Goal: Task Accomplishment & Management: Use online tool/utility

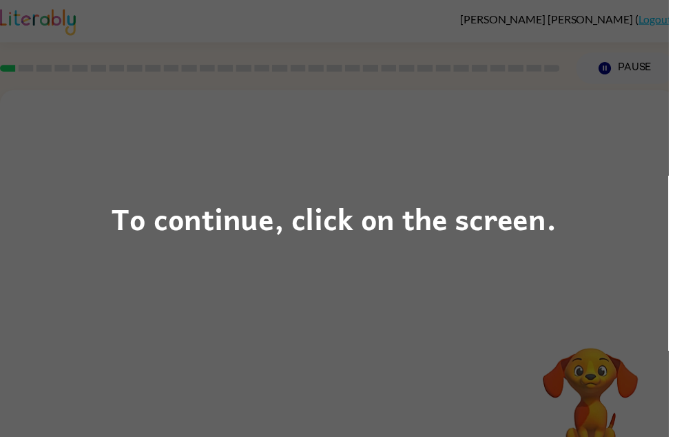
click at [445, 223] on div "To continue, click on the screen." at bounding box center [337, 220] width 449 height 47
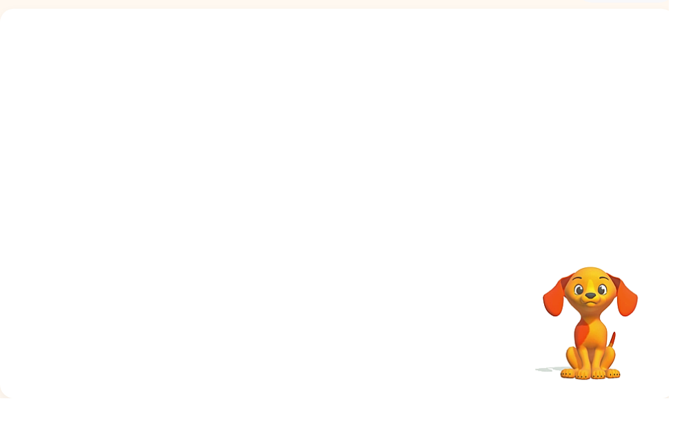
scroll to position [44, 0]
click at [341, 226] on div at bounding box center [341, 251] width 88 height 50
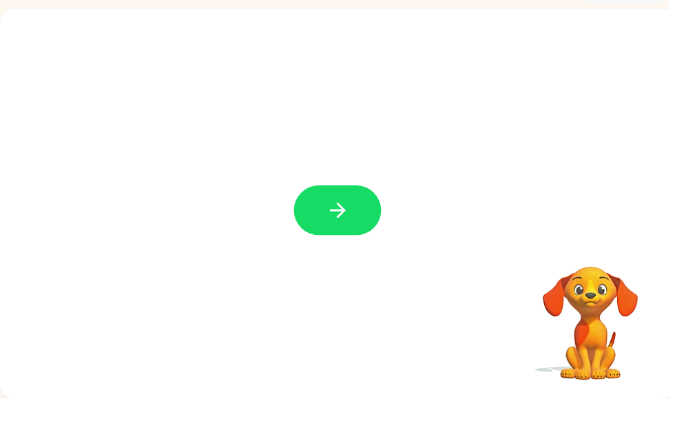
click at [331, 226] on button "button" at bounding box center [341, 251] width 88 height 50
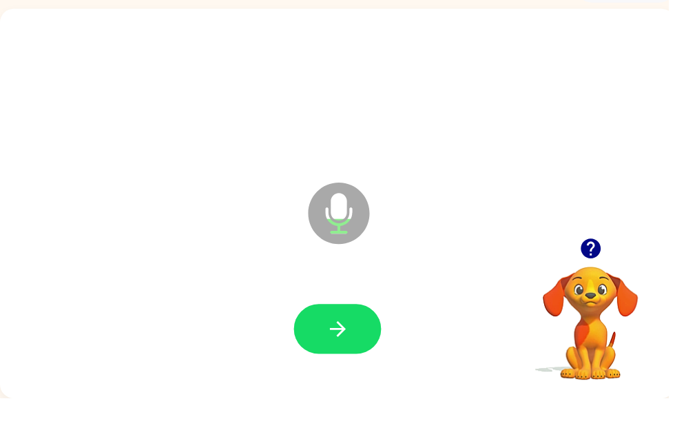
click at [337, 359] on icon "button" at bounding box center [341, 371] width 24 height 24
click at [324, 346] on button "button" at bounding box center [341, 371] width 88 height 50
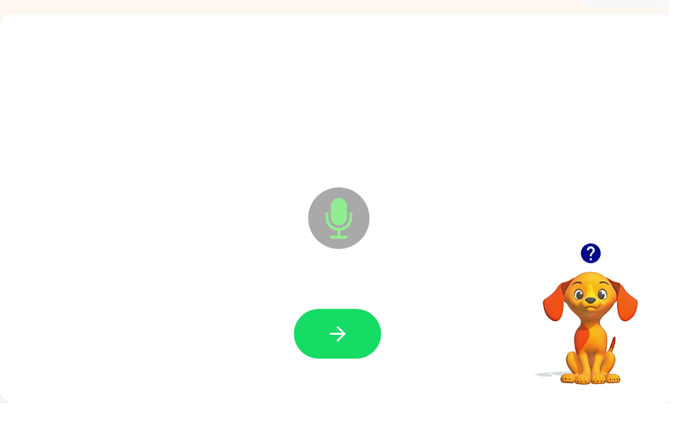
click at [348, 346] on button "button" at bounding box center [341, 371] width 88 height 50
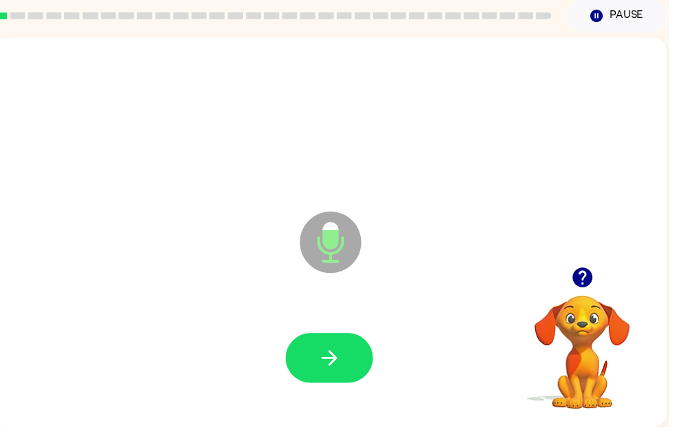
scroll to position [7, 0]
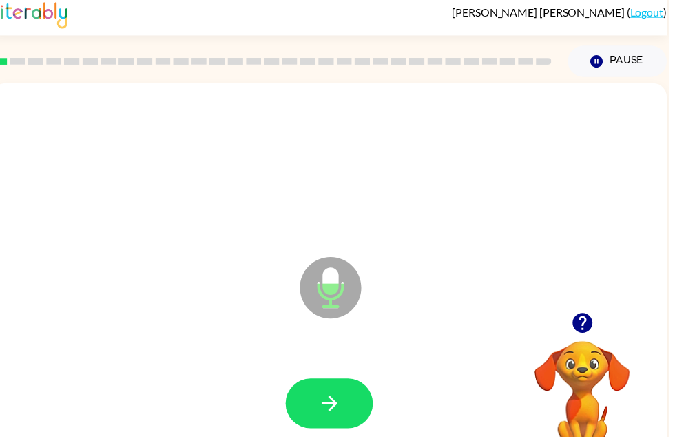
click at [590, 335] on icon "button" at bounding box center [588, 326] width 20 height 20
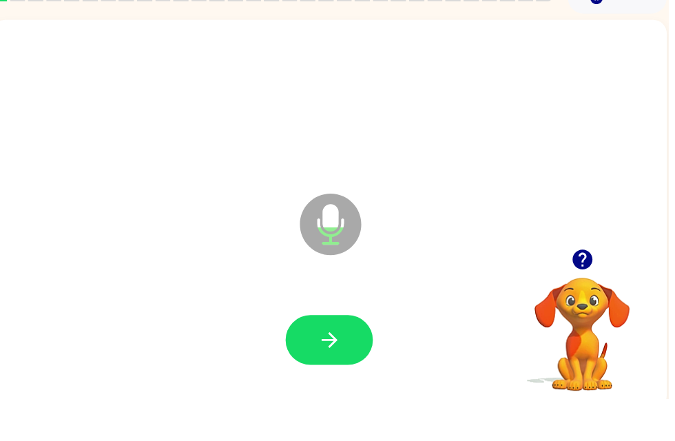
scroll to position [36, 0]
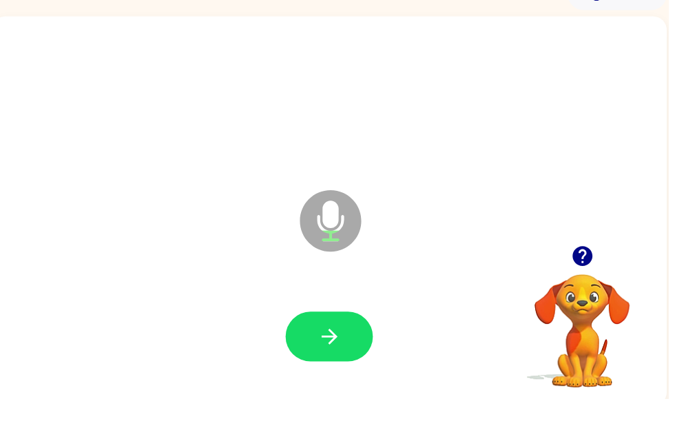
click at [339, 353] on button "button" at bounding box center [333, 378] width 88 height 50
click at [309, 379] on div at bounding box center [333, 378] width 654 height 113
click at [311, 353] on button "button" at bounding box center [333, 378] width 88 height 50
click at [334, 353] on button "button" at bounding box center [333, 378] width 88 height 50
click at [317, 353] on button "button" at bounding box center [333, 378] width 88 height 50
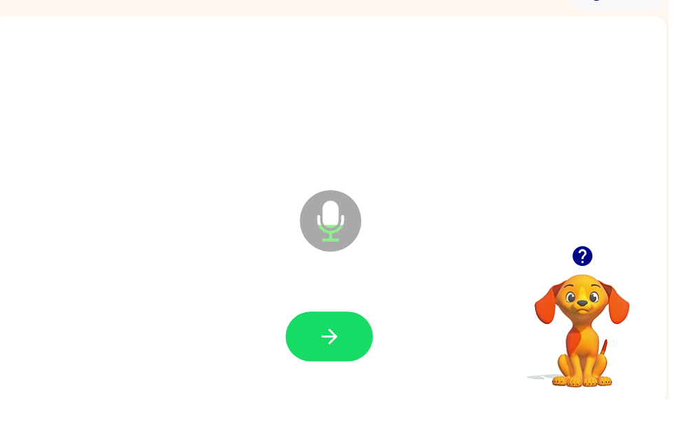
scroll to position [0, 8]
click at [331, 371] on icon "button" at bounding box center [332, 379] width 16 height 16
click at [340, 366] on icon "button" at bounding box center [333, 378] width 24 height 24
click at [595, 287] on icon "button" at bounding box center [588, 297] width 20 height 20
click at [581, 294] on video "Your browser must support playing .mp4 files to use Literably. Please try using…" at bounding box center [588, 363] width 138 height 138
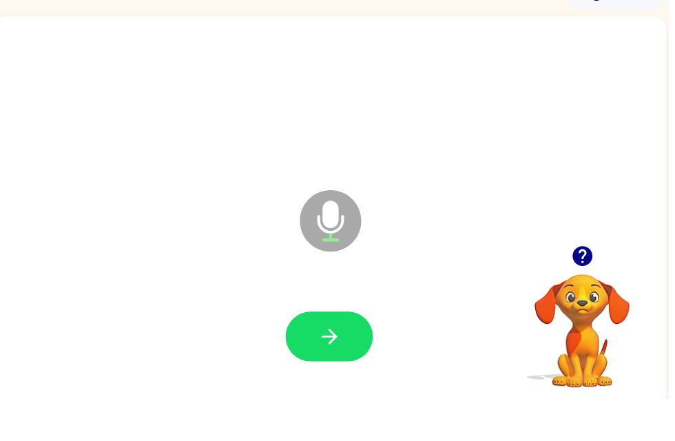
click at [351, 354] on button "button" at bounding box center [333, 378] width 88 height 50
click at [346, 353] on button "button" at bounding box center [333, 378] width 88 height 50
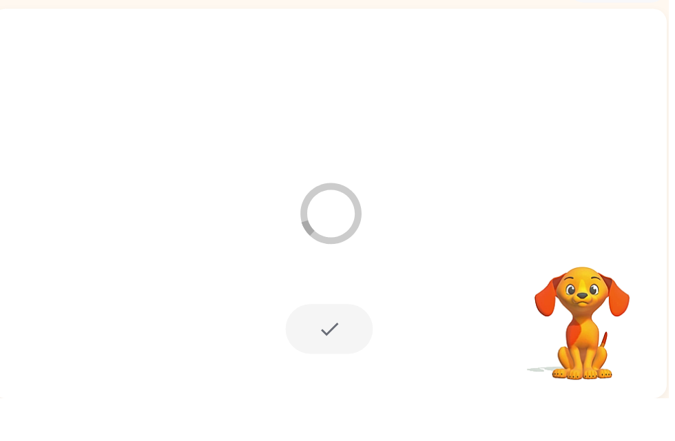
scroll to position [44, 0]
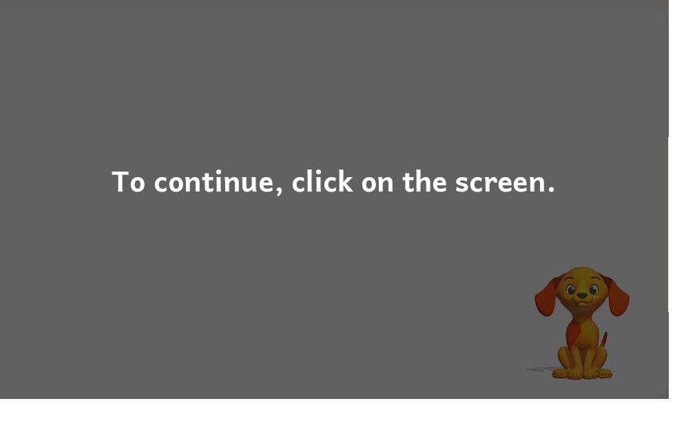
click at [201, 215] on div "To continue, click on the screen." at bounding box center [337, 220] width 675 height 441
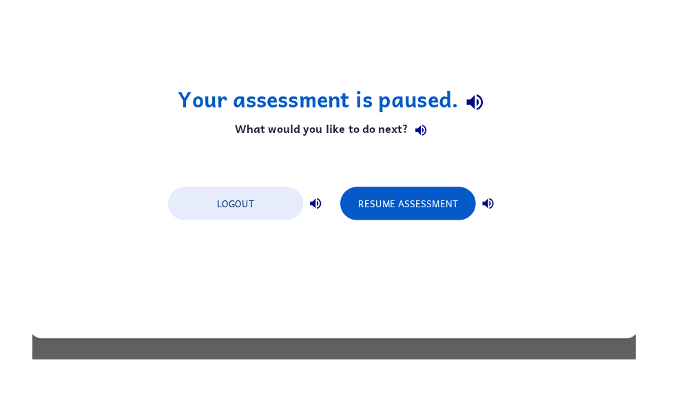
scroll to position [0, 0]
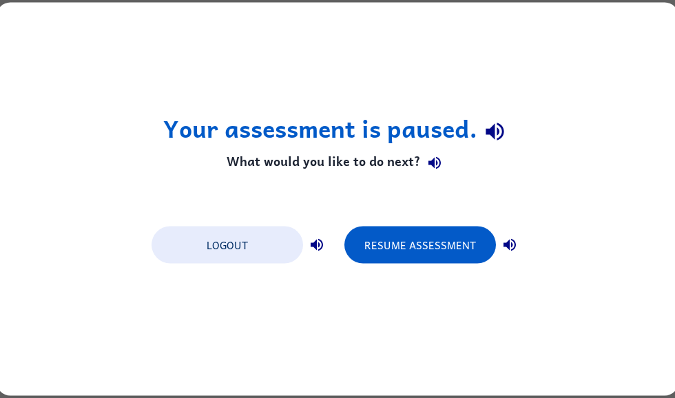
click at [426, 255] on button "Resume Assessment" at bounding box center [420, 245] width 152 height 37
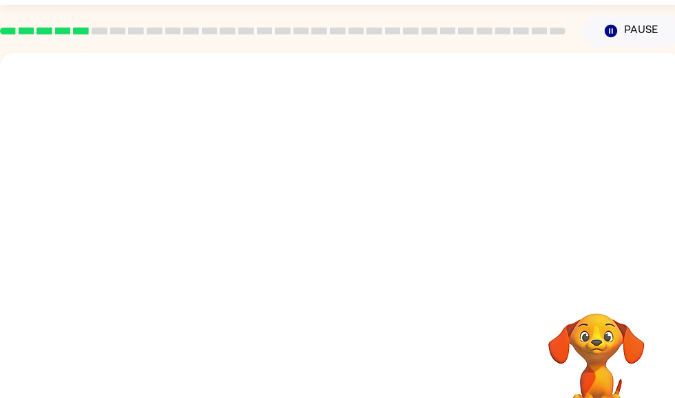
scroll to position [87, 0]
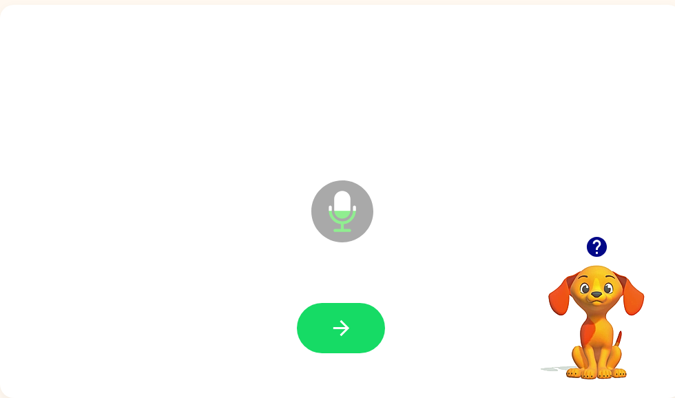
click at [601, 245] on icon "button" at bounding box center [596, 247] width 20 height 20
click at [342, 334] on icon "button" at bounding box center [341, 328] width 16 height 16
click at [373, 346] on button "button" at bounding box center [341, 328] width 88 height 50
click at [313, 317] on button "button" at bounding box center [341, 328] width 88 height 50
click at [364, 323] on button "button" at bounding box center [341, 328] width 88 height 50
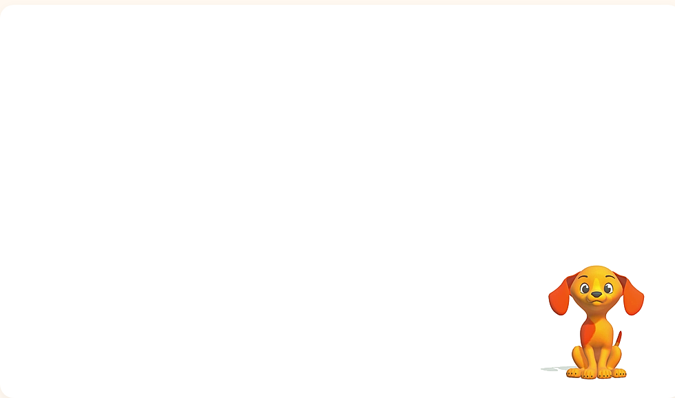
click at [398, 386] on div "Your browser must support playing .mp4 files to use Literably. Please try using…" at bounding box center [341, 201] width 682 height 393
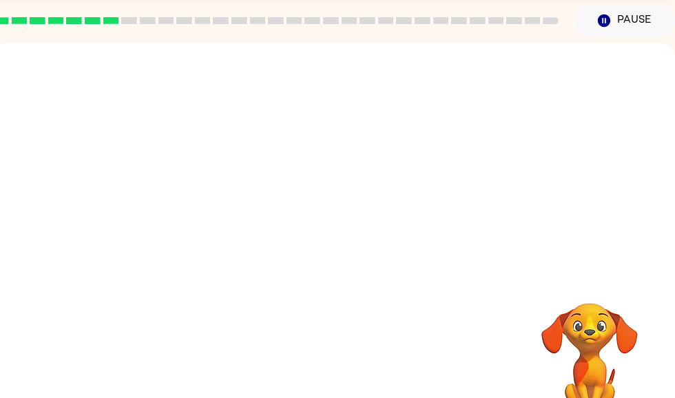
scroll to position [87, 7]
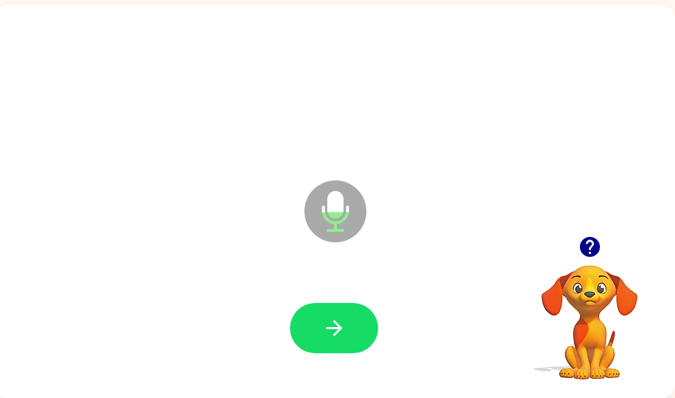
click at [583, 255] on icon "button" at bounding box center [590, 247] width 24 height 24
click at [596, 245] on video "Your browser must support playing .mp4 files to use Literably. Please try using…" at bounding box center [590, 313] width 138 height 138
click at [667, 278] on div "Microphone The Microphone is here when it is your turn to talk" at bounding box center [334, 201] width 682 height 393
click at [670, 283] on div "Microphone The Microphone is here when it is your turn to talk" at bounding box center [334, 201] width 682 height 393
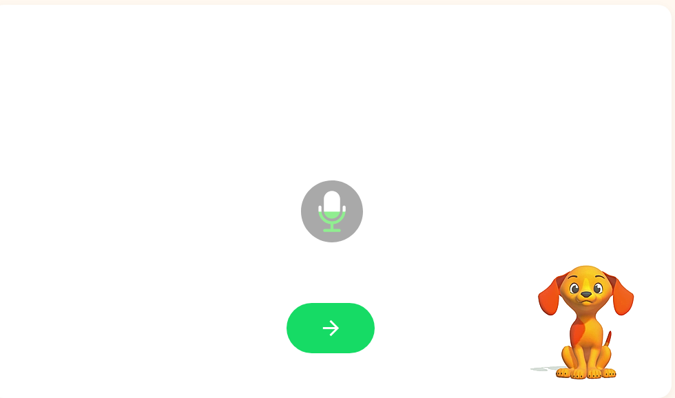
scroll to position [0, 4]
click at [654, 294] on video "Your browser must support playing .mp4 files to use Literably. Please try using…" at bounding box center [586, 313] width 138 height 138
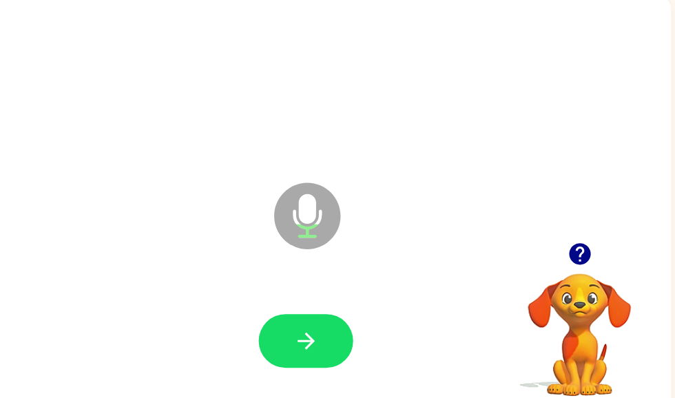
click at [300, 319] on button "button" at bounding box center [330, 328] width 88 height 50
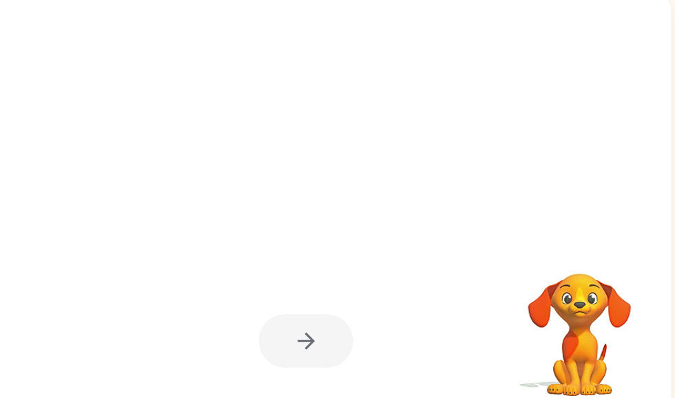
click at [286, 322] on div at bounding box center [330, 328] width 88 height 50
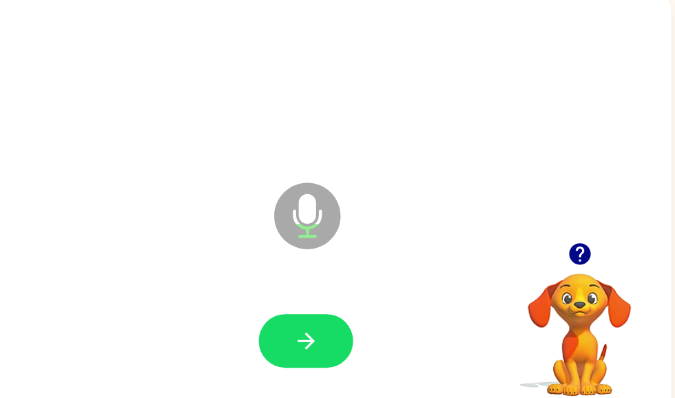
click at [322, 320] on icon "button" at bounding box center [330, 328] width 16 height 16
click at [568, 251] on button "button" at bounding box center [585, 246] width 35 height 35
click at [536, 251] on video "Your browser must support playing .mp4 files to use Literably. Please try using…" at bounding box center [586, 313] width 138 height 138
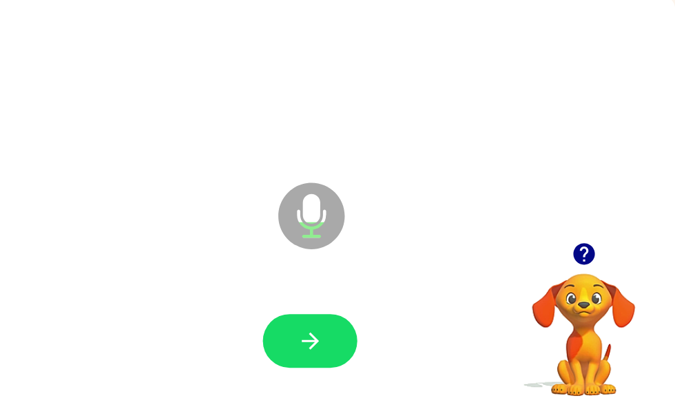
scroll to position [0, 0]
click at [578, 235] on icon "button" at bounding box center [590, 247] width 24 height 24
click at [302, 328] on button "button" at bounding box center [334, 328] width 88 height 50
click at [322, 316] on icon "button" at bounding box center [334, 328] width 24 height 24
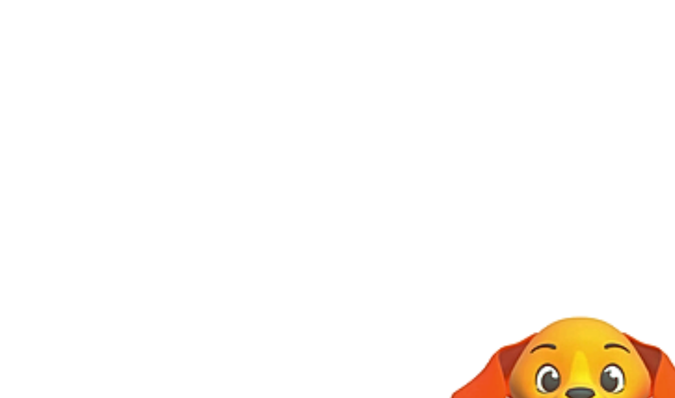
click at [211, 92] on div at bounding box center [334, 201] width 682 height 393
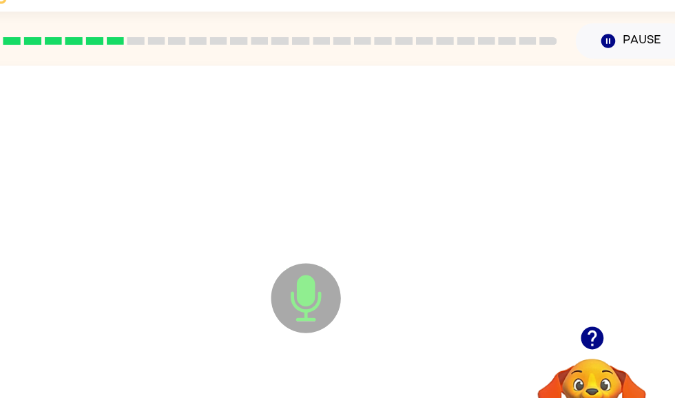
scroll to position [48, 7]
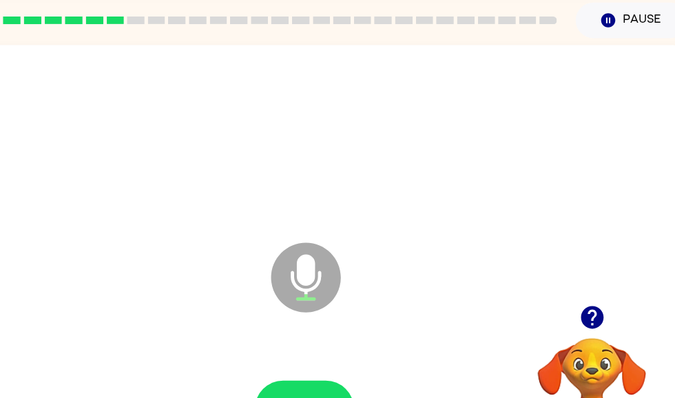
click at [326, 363] on icon "button" at bounding box center [334, 367] width 16 height 16
click at [293, 357] on button "button" at bounding box center [334, 367] width 88 height 50
click at [579, 285] on icon "button" at bounding box center [589, 286] width 20 height 20
click at [293, 354] on button "button" at bounding box center [334, 367] width 88 height 50
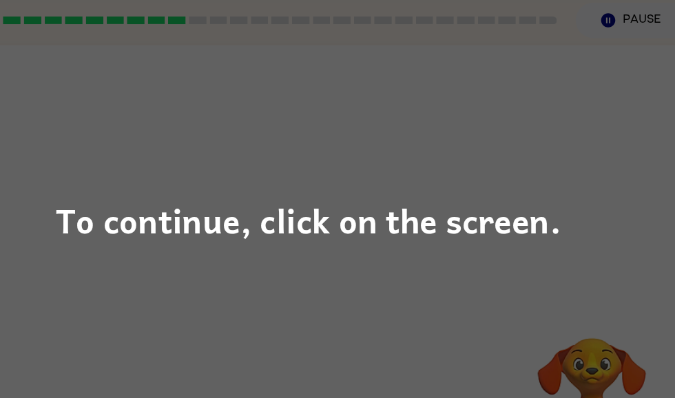
click at [448, 141] on div "To continue, click on the screen." at bounding box center [337, 199] width 675 height 398
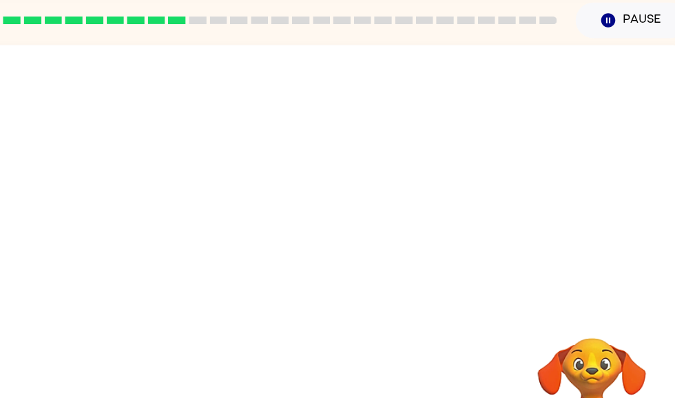
click at [450, 145] on div at bounding box center [334, 158] width 682 height 231
click at [451, 160] on div at bounding box center [334, 158] width 682 height 231
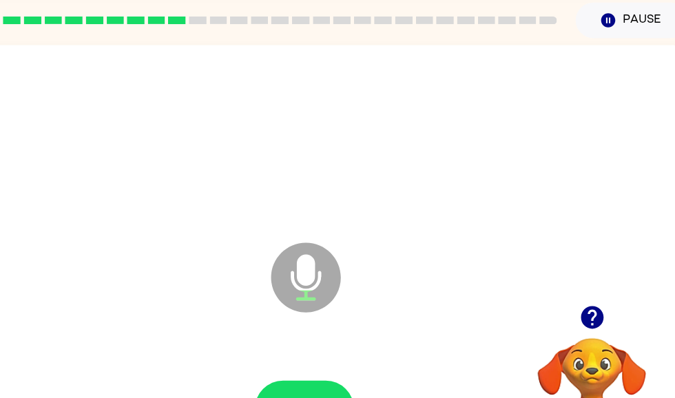
click at [301, 251] on icon "Microphone The Microphone is here when it is your turn to talk" at bounding box center [404, 267] width 207 height 103
click at [290, 385] on button "button" at bounding box center [334, 367] width 88 height 50
click at [290, 354] on button "button" at bounding box center [334, 367] width 88 height 50
click at [310, 377] on button "button" at bounding box center [334, 367] width 88 height 50
click at [313, 354] on button "button" at bounding box center [334, 367] width 88 height 50
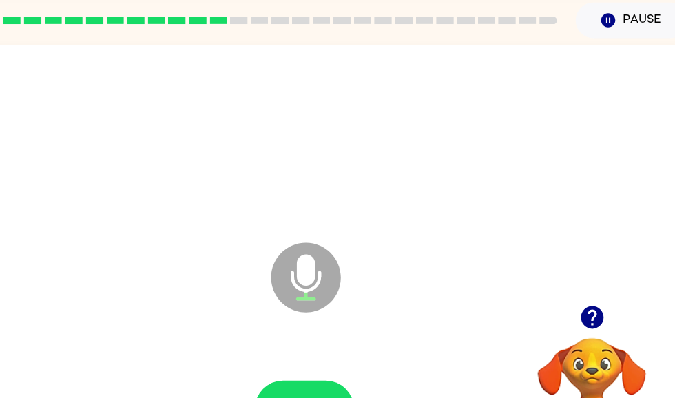
click at [297, 373] on button "button" at bounding box center [334, 367] width 88 height 50
click at [290, 387] on button "button" at bounding box center [334, 367] width 88 height 50
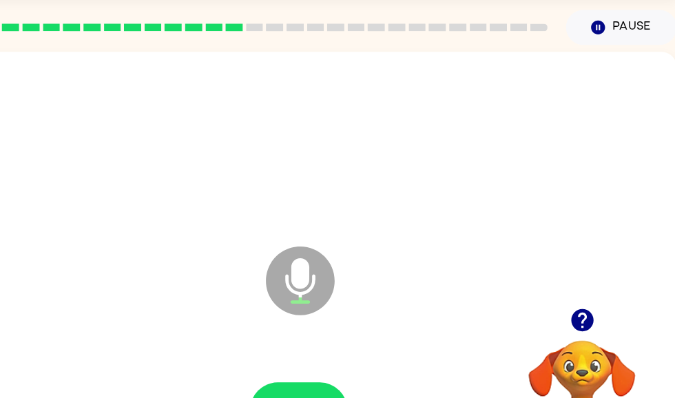
scroll to position [42, 7]
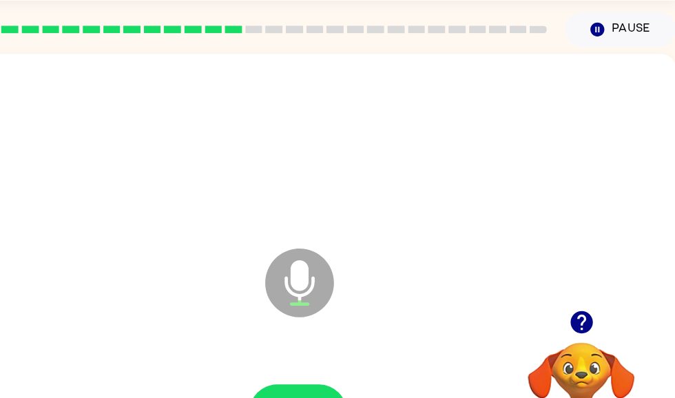
click at [290, 375] on button "button" at bounding box center [334, 372] width 88 height 50
click at [322, 384] on icon "button" at bounding box center [334, 372] width 24 height 24
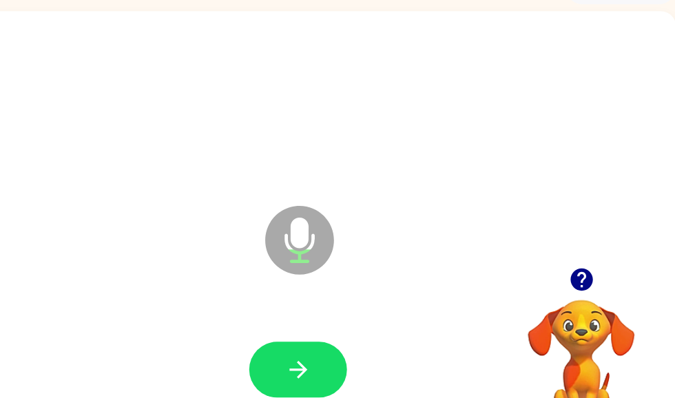
scroll to position [84, 7]
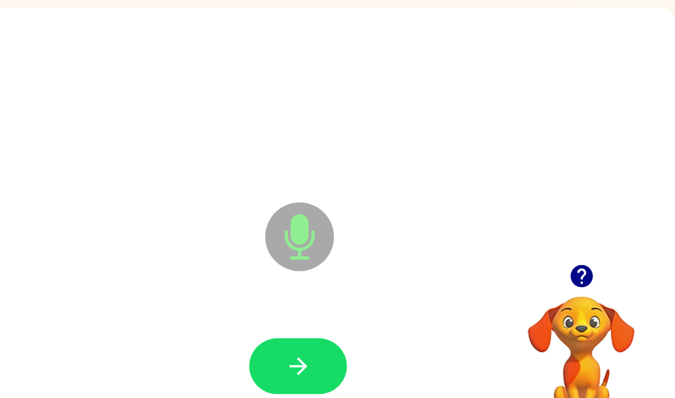
click at [290, 334] on button "button" at bounding box center [334, 330] width 88 height 50
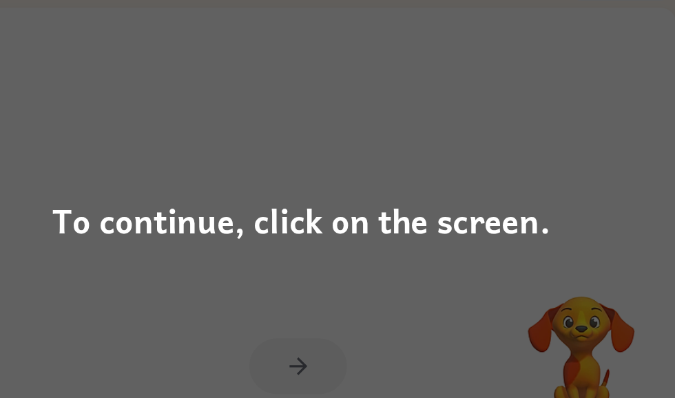
click at [337, 308] on div "To continue, click on the screen." at bounding box center [337, 199] width 675 height 398
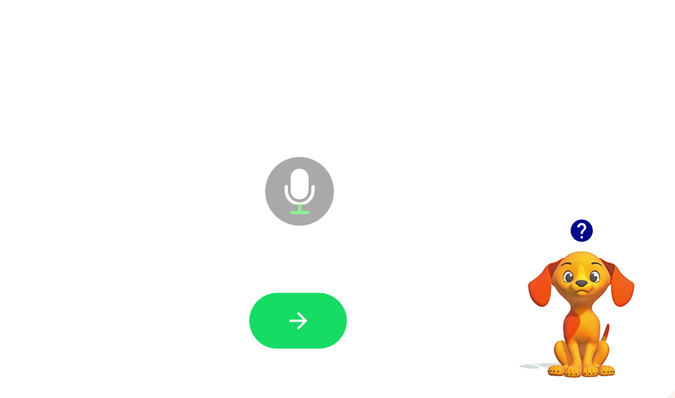
scroll to position [86, 7]
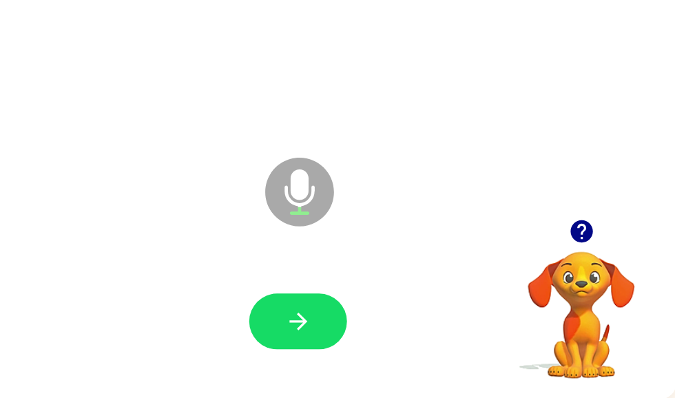
click at [293, 303] on button "button" at bounding box center [334, 328] width 88 height 50
click at [324, 320] on div at bounding box center [334, 328] width 654 height 113
click at [301, 304] on button "button" at bounding box center [334, 328] width 88 height 50
click at [290, 303] on button "button" at bounding box center [334, 328] width 88 height 50
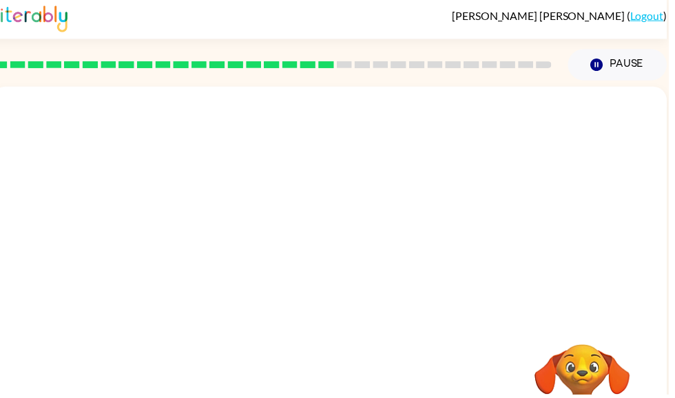
scroll to position [3, 0]
click at [674, 368] on div "[PERSON_NAME] ( Logout ) Pause Pause Your browser must support playing .mp4 fil…" at bounding box center [341, 239] width 682 height 484
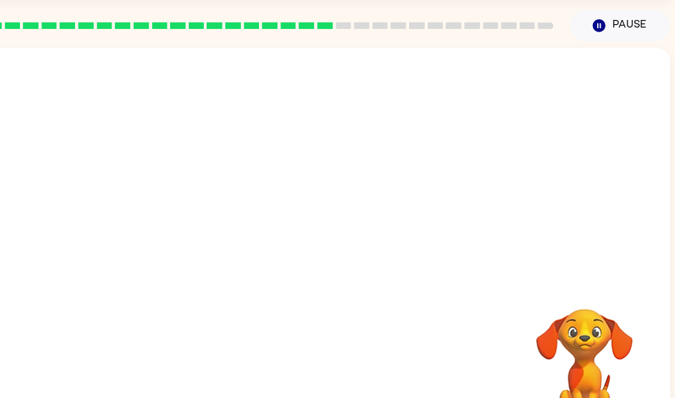
scroll to position [43, 3]
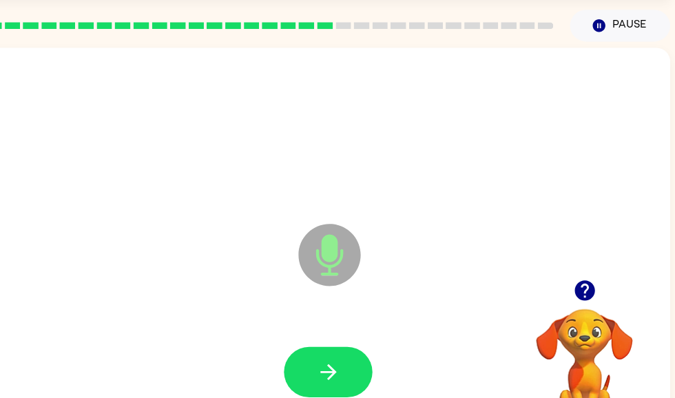
click at [337, 354] on button "button" at bounding box center [329, 371] width 88 height 50
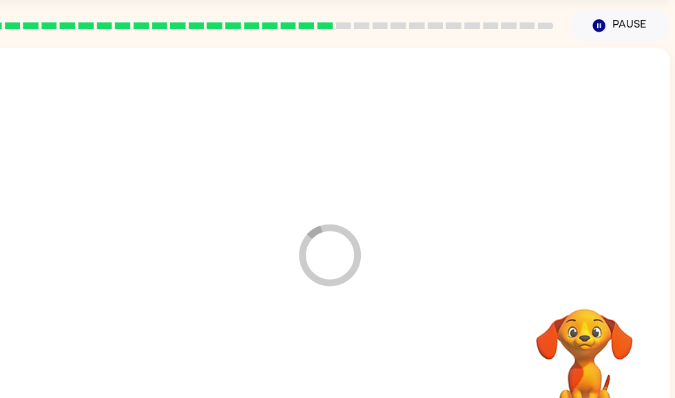
click at [523, 391] on video "Your browser must support playing .mp4 files to use Literably. Please try using…" at bounding box center [585, 356] width 138 height 138
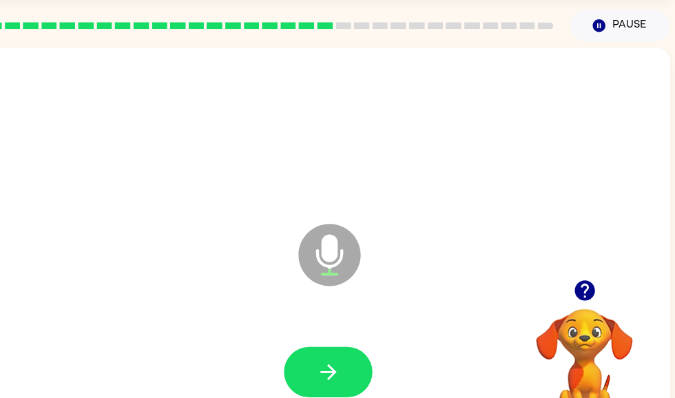
click at [311, 387] on button "button" at bounding box center [329, 371] width 88 height 50
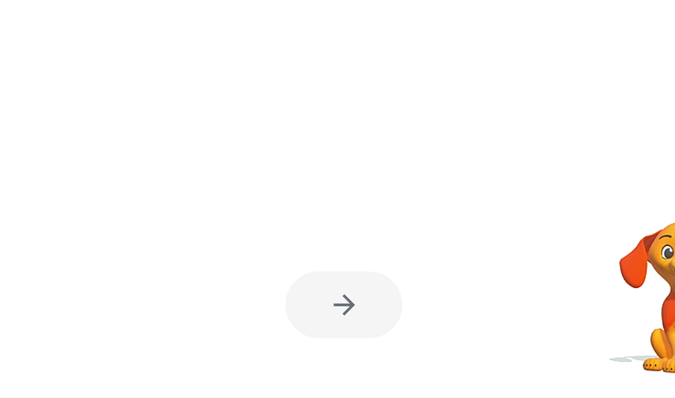
scroll to position [0, 1]
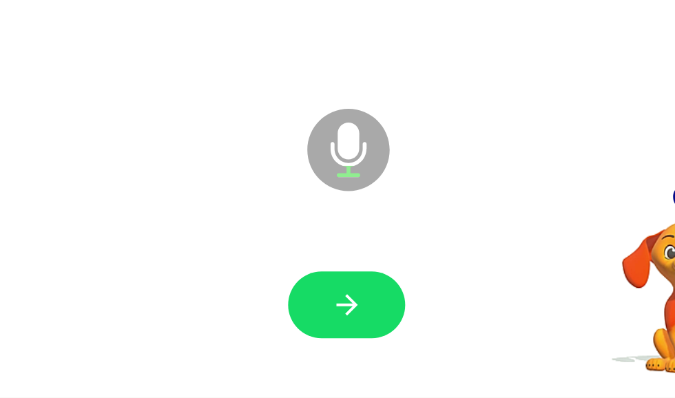
click at [324, 316] on icon "button" at bounding box center [336, 328] width 24 height 24
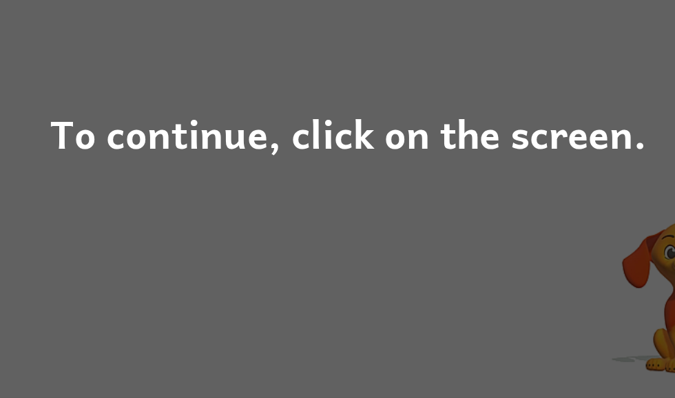
click at [225, 249] on div "To continue, click on the screen." at bounding box center [337, 199] width 675 height 398
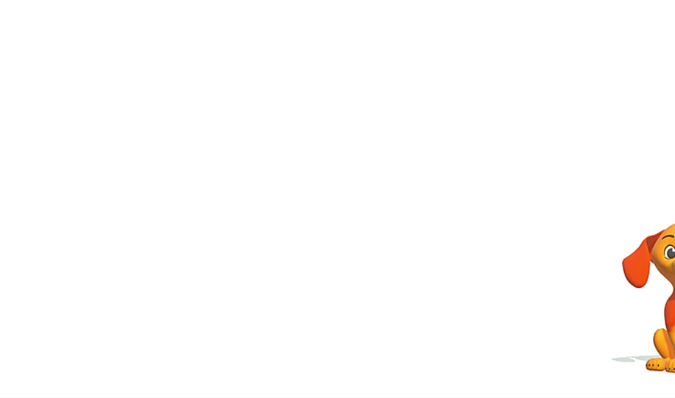
click at [214, 272] on div at bounding box center [336, 328] width 654 height 113
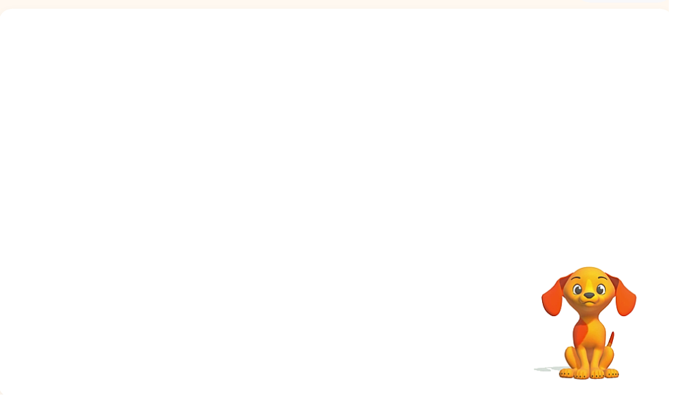
scroll to position [83, 0]
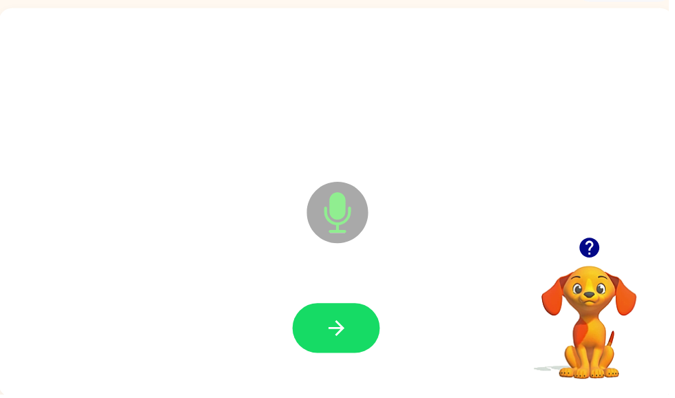
click at [379, 397] on div "Microphone The Microphone is here when it is your turn to talk" at bounding box center [340, 204] width 682 height 393
click at [329, 337] on icon "button" at bounding box center [340, 332] width 24 height 24
click at [377, 339] on button "button" at bounding box center [339, 331] width 88 height 50
click at [341, 329] on icon "button" at bounding box center [340, 332] width 24 height 24
click at [348, 315] on button "button" at bounding box center [339, 331] width 88 height 50
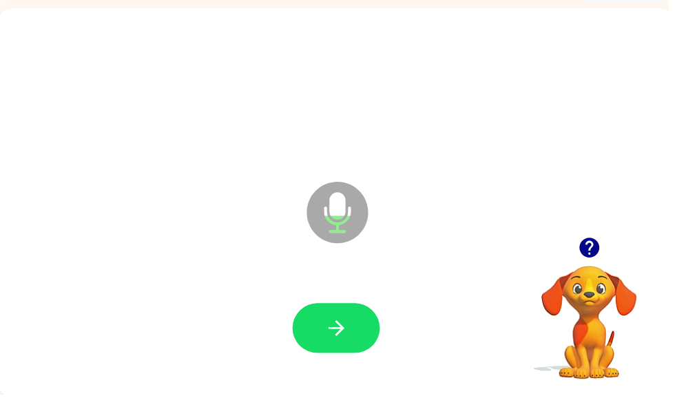
click at [362, 337] on button "button" at bounding box center [339, 331] width 88 height 50
click at [343, 334] on icon "button" at bounding box center [340, 332] width 24 height 24
click at [370, 345] on button "button" at bounding box center [339, 331] width 88 height 50
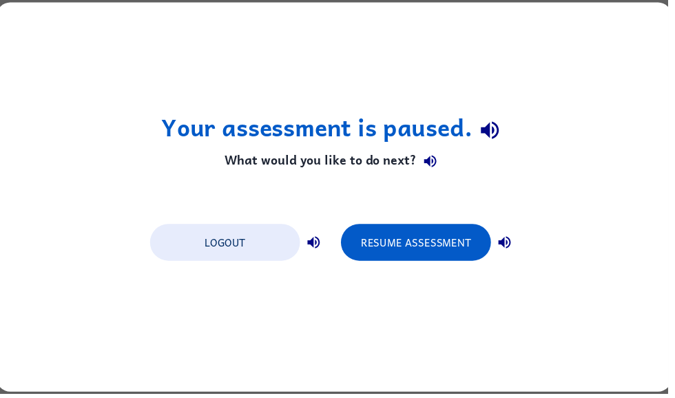
scroll to position [0, 0]
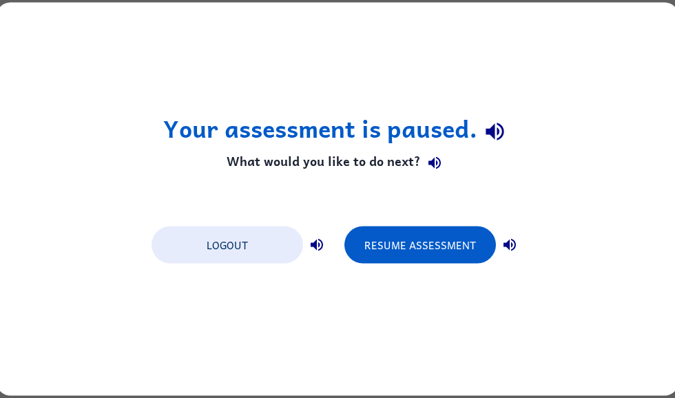
click at [405, 257] on button "Resume Assessment" at bounding box center [420, 245] width 152 height 37
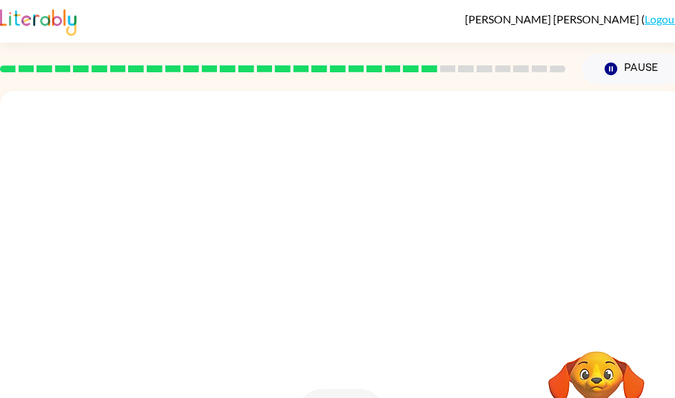
click at [381, 263] on div at bounding box center [308, 263] width 588 height 50
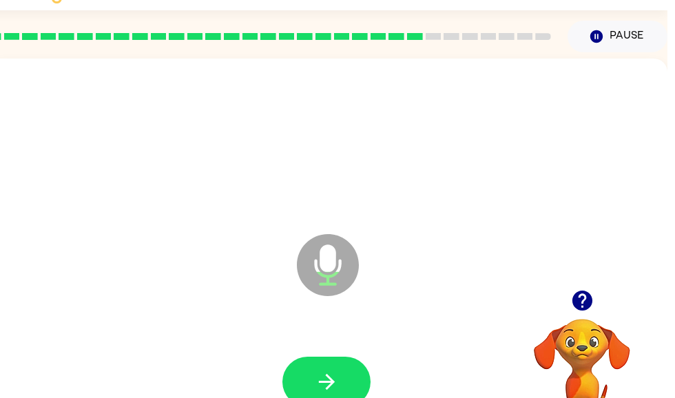
scroll to position [87, 7]
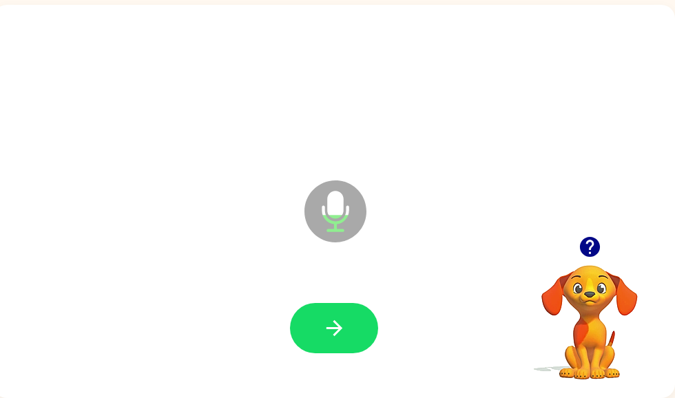
click at [374, 338] on button "button" at bounding box center [334, 328] width 88 height 50
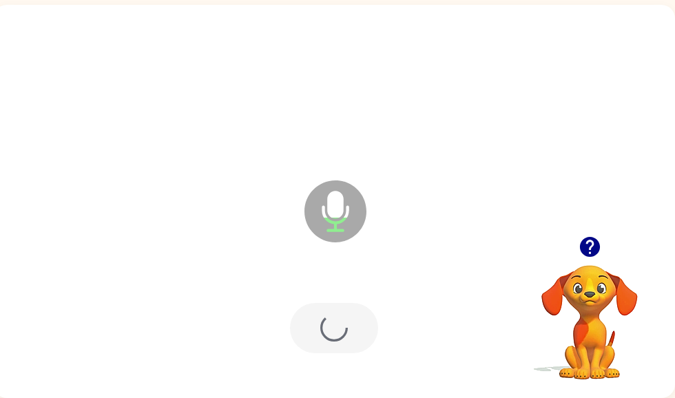
click at [374, 341] on div at bounding box center [334, 328] width 88 height 50
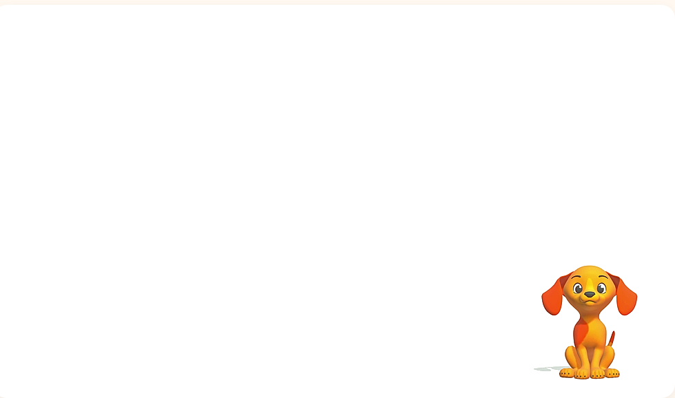
click at [388, 340] on div at bounding box center [334, 328] width 654 height 113
click at [388, 339] on div at bounding box center [334, 328] width 654 height 113
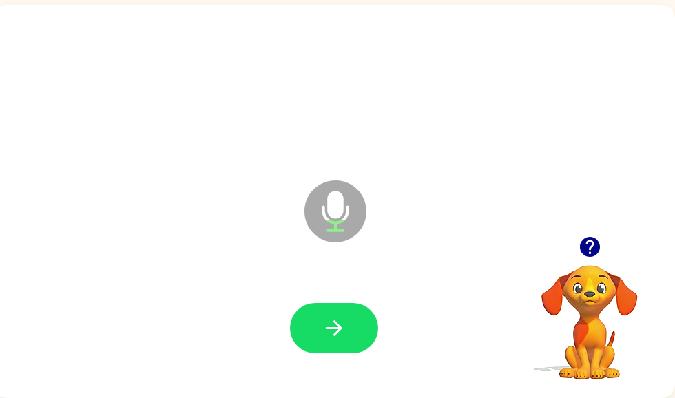
click at [340, 343] on button "button" at bounding box center [334, 328] width 88 height 50
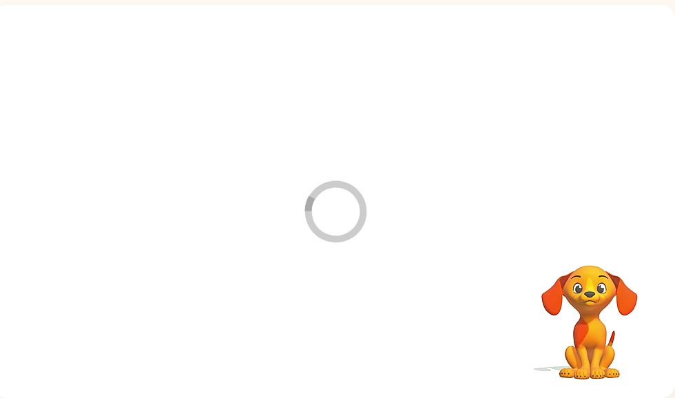
click at [322, 331] on div at bounding box center [334, 328] width 654 height 113
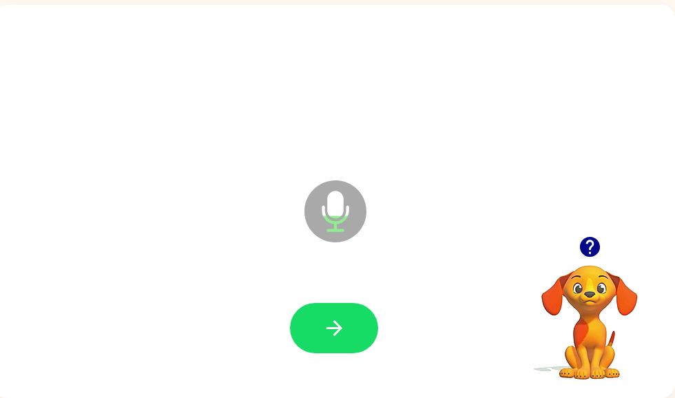
click at [339, 323] on icon "button" at bounding box center [334, 328] width 24 height 24
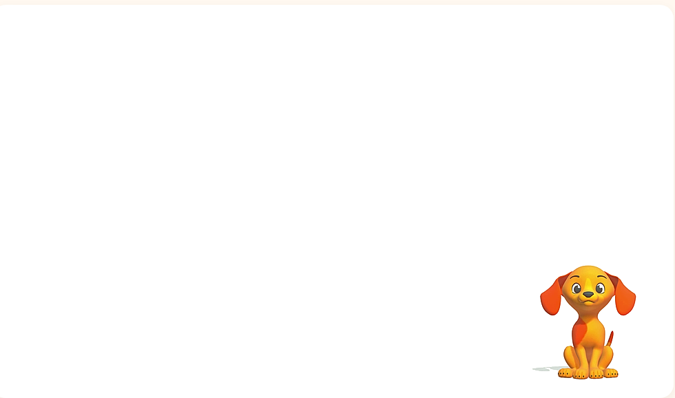
scroll to position [86, 0]
click at [648, 346] on video "Your browser must support playing .mp4 files to use Literably. Please try using…" at bounding box center [588, 313] width 138 height 138
click at [563, 394] on div at bounding box center [333, 201] width 682 height 393
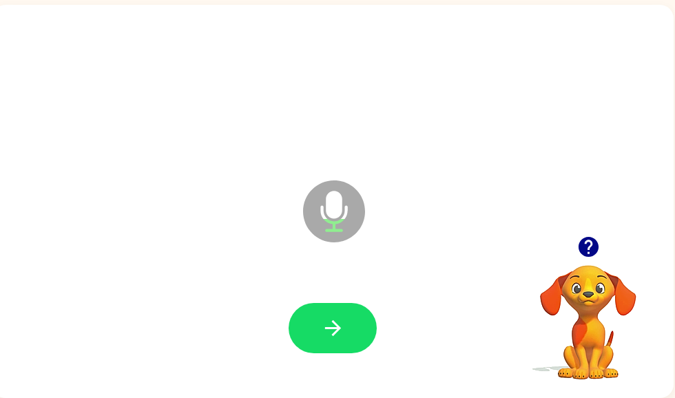
click at [345, 329] on button "button" at bounding box center [333, 328] width 88 height 50
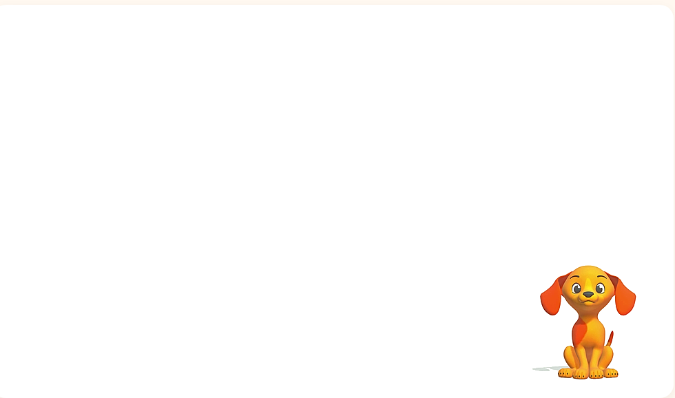
click at [448, 293] on div "Your browser must support playing .mp4 files to use Literably. Please try using…" at bounding box center [333, 201] width 682 height 393
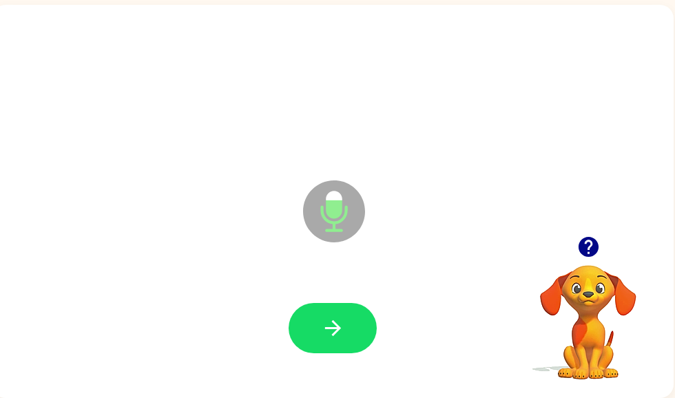
click at [420, 342] on div at bounding box center [333, 328] width 654 height 113
click at [342, 373] on div at bounding box center [333, 328] width 654 height 113
click at [341, 373] on div at bounding box center [333, 328] width 654 height 113
click at [354, 345] on button "button" at bounding box center [333, 328] width 88 height 50
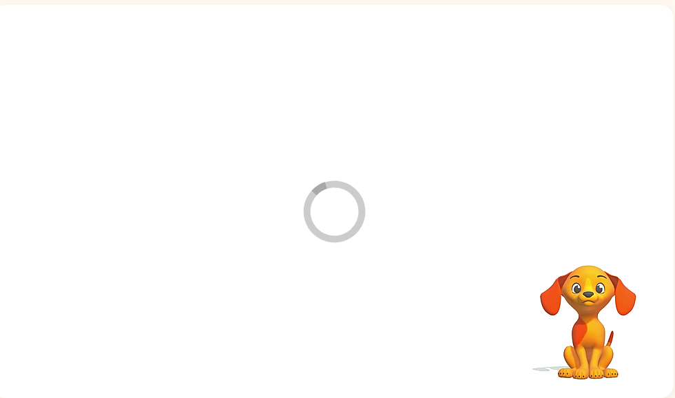
click at [358, 337] on div at bounding box center [333, 328] width 654 height 113
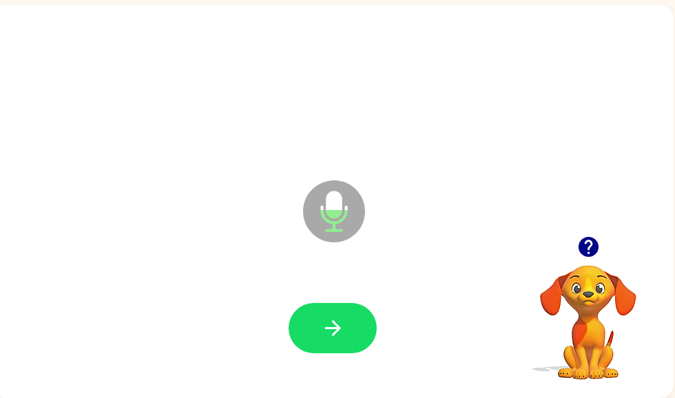
click at [632, 73] on div at bounding box center [333, 88] width 654 height 113
click at [349, 330] on button "button" at bounding box center [333, 328] width 88 height 50
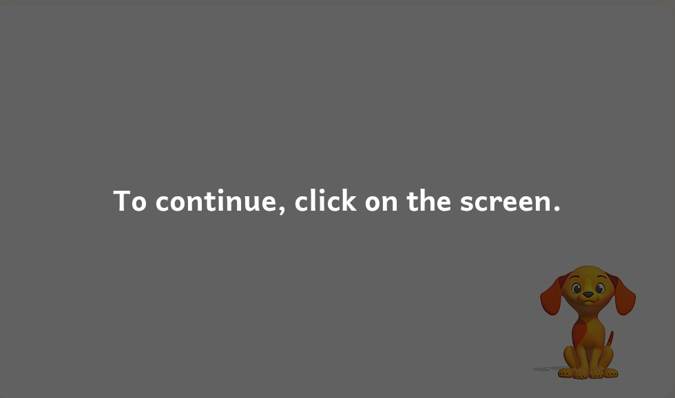
click at [367, 308] on div "To continue, click on the screen." at bounding box center [337, 199] width 675 height 398
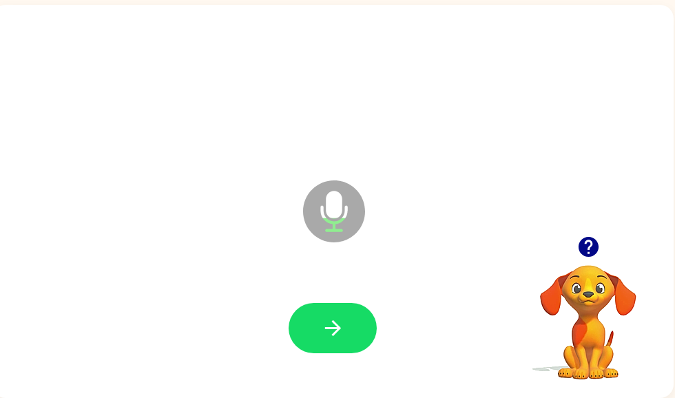
click at [356, 355] on div at bounding box center [333, 328] width 654 height 113
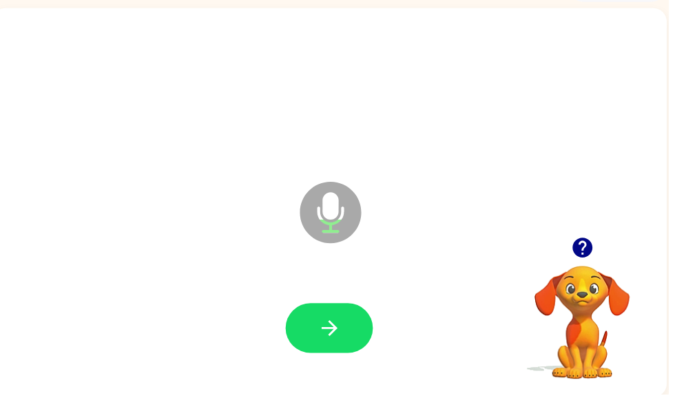
click at [364, 337] on button "button" at bounding box center [333, 331] width 88 height 50
click at [366, 321] on button "button" at bounding box center [333, 331] width 88 height 50
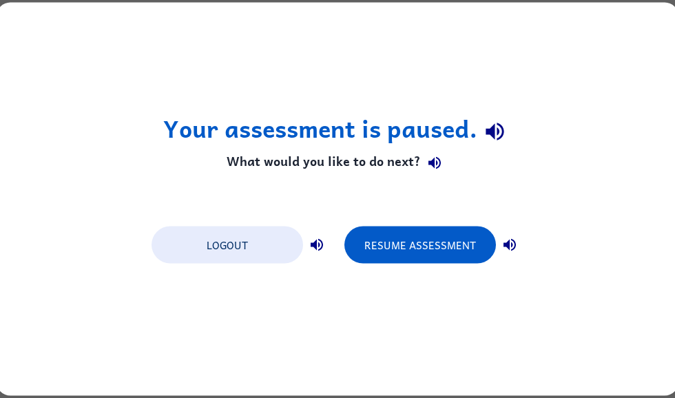
click at [398, 229] on button "Resume Assessment" at bounding box center [420, 245] width 152 height 37
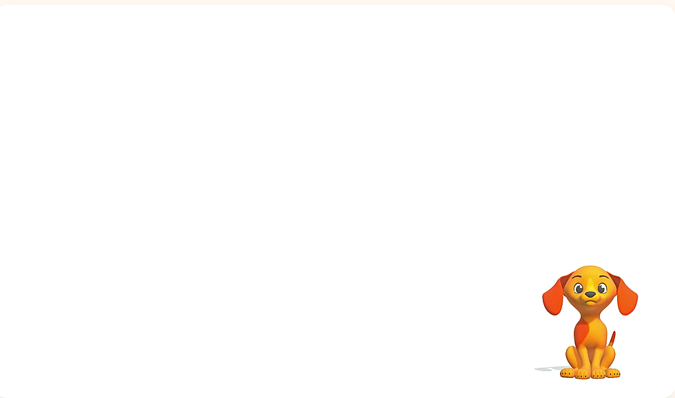
scroll to position [87, 7]
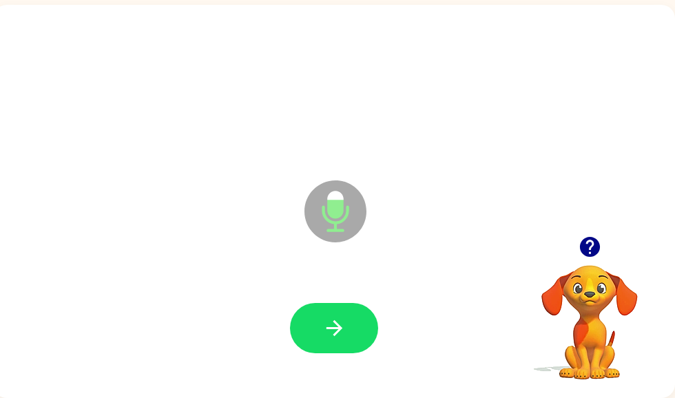
click at [342, 333] on icon "button" at bounding box center [334, 328] width 24 height 24
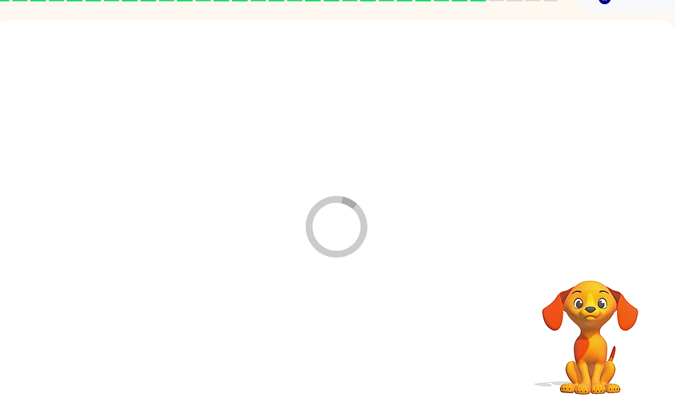
scroll to position [70, 7]
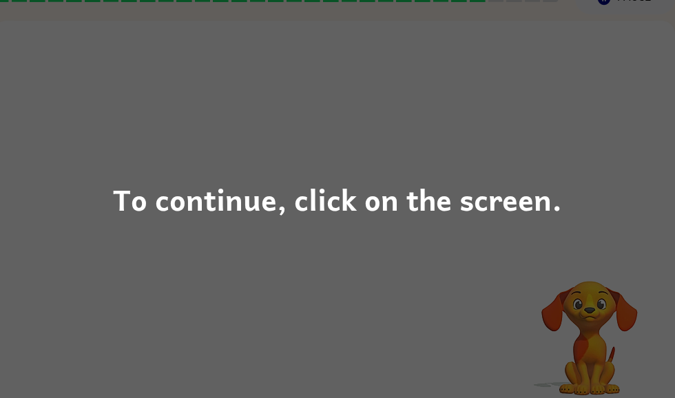
click at [406, 337] on div "To continue, click on the screen." at bounding box center [337, 199] width 675 height 398
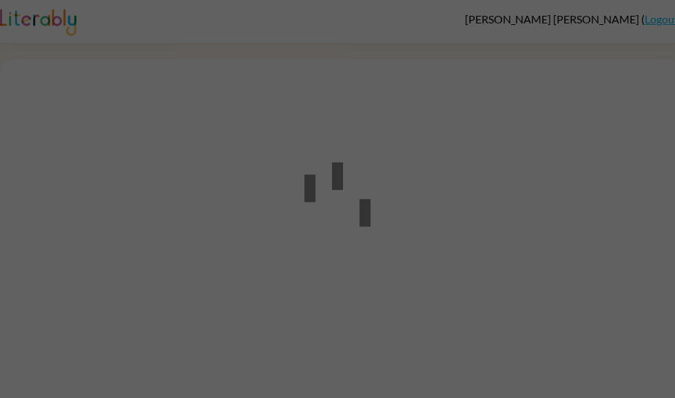
scroll to position [1, 0]
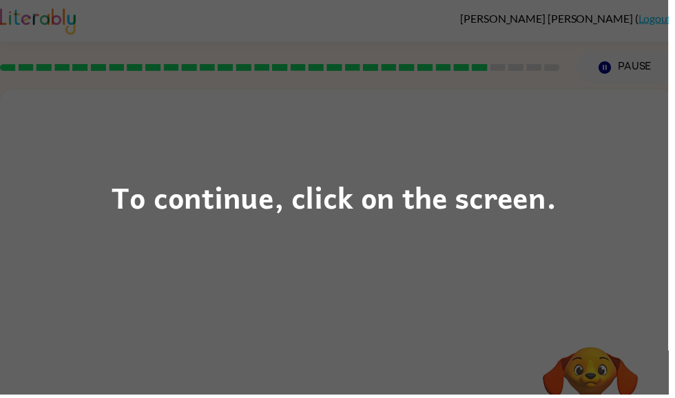
click at [420, 147] on div "To continue, click on the screen." at bounding box center [337, 199] width 675 height 398
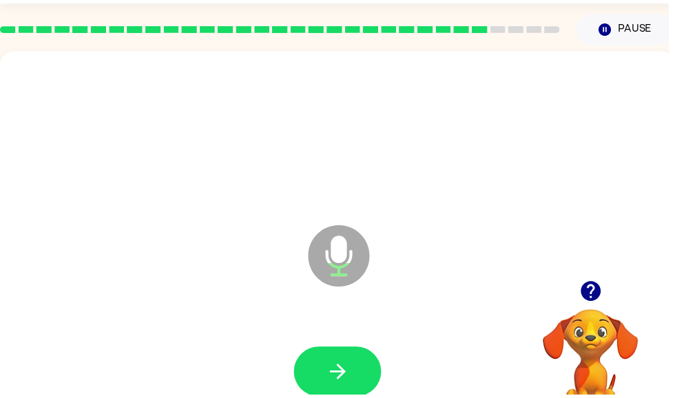
scroll to position [41, 0]
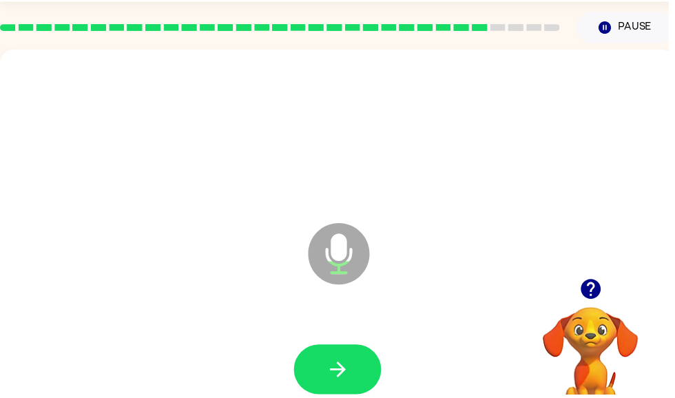
click at [348, 373] on icon "button" at bounding box center [341, 373] width 16 height 16
click at [362, 371] on button "button" at bounding box center [341, 373] width 88 height 50
click at [365, 364] on button "button" at bounding box center [341, 373] width 88 height 50
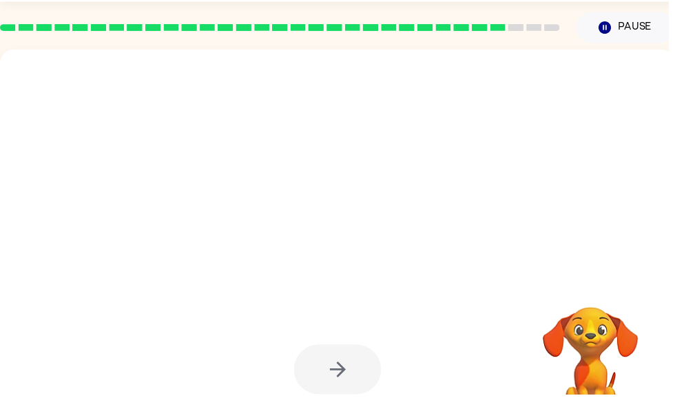
scroll to position [0, 0]
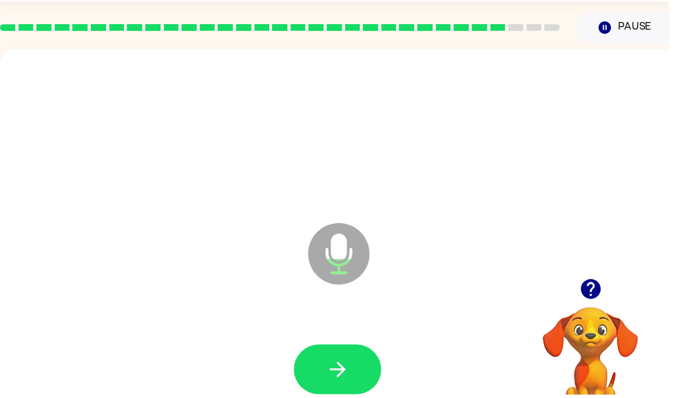
click at [362, 371] on button "button" at bounding box center [341, 373] width 88 height 50
click at [371, 384] on button "button" at bounding box center [341, 373] width 88 height 50
click at [373, 372] on button "button" at bounding box center [341, 373] width 88 height 50
click at [327, 379] on button "button" at bounding box center [341, 373] width 88 height 50
click at [335, 382] on icon "button" at bounding box center [341, 373] width 24 height 24
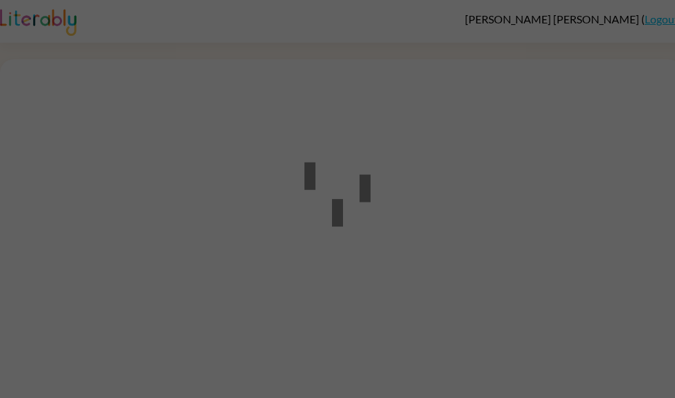
scroll to position [1, 0]
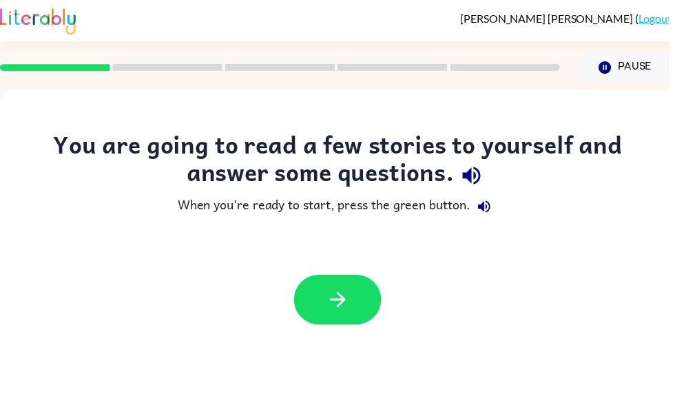
click at [337, 286] on button "button" at bounding box center [341, 303] width 88 height 50
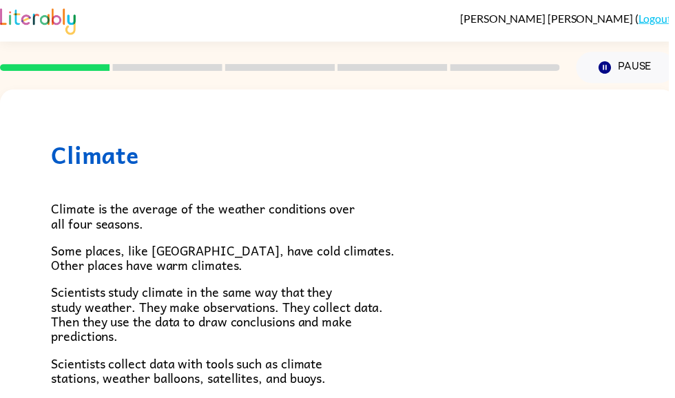
scroll to position [0, 0]
